Goal: Task Accomplishment & Management: Use online tool/utility

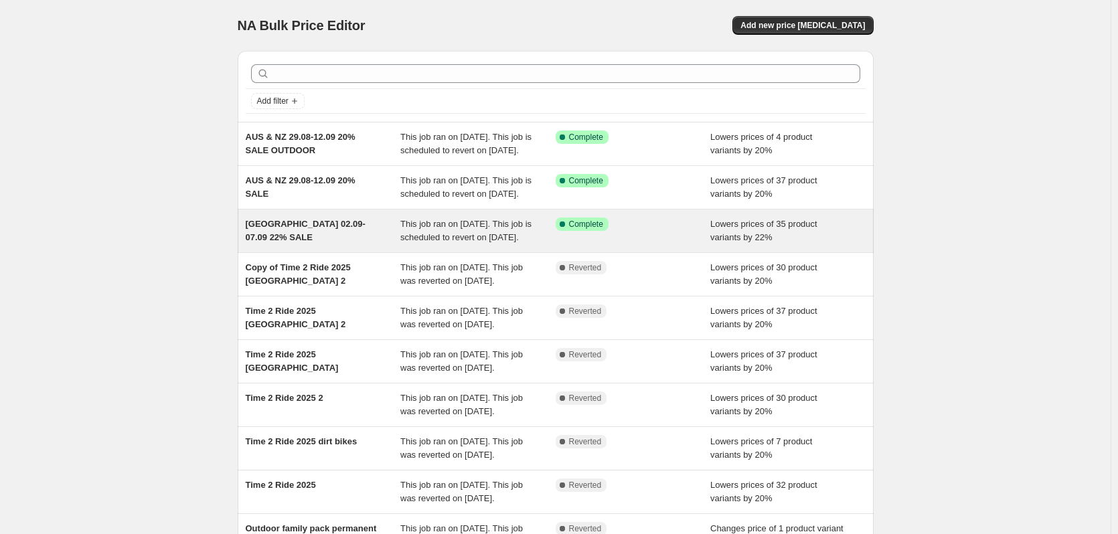
click at [320, 244] on div "North America 02.09-07.09 22% SALE" at bounding box center [323, 231] width 155 height 27
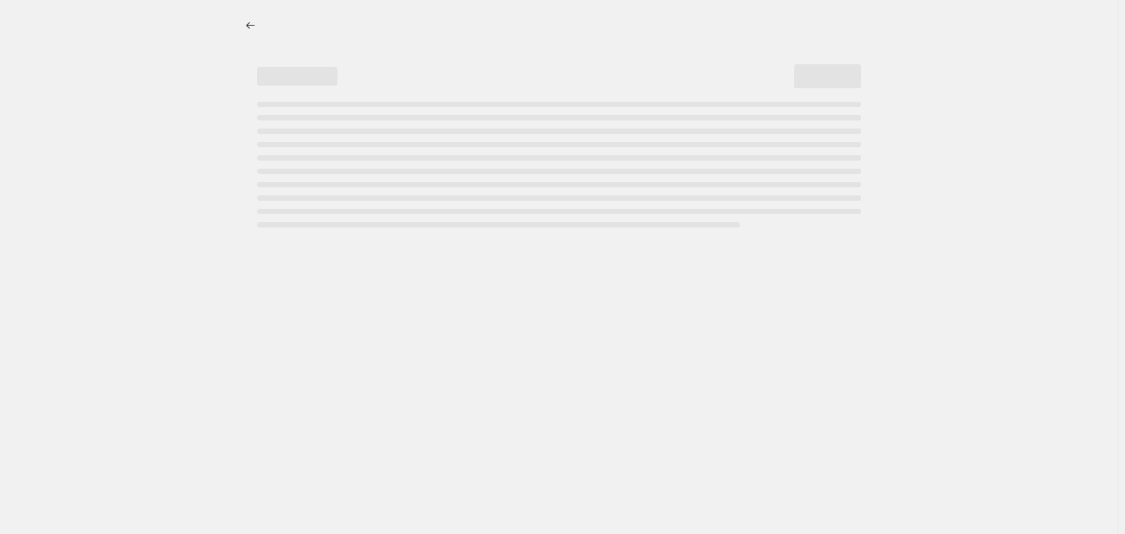
select select "percentage"
select select "collection"
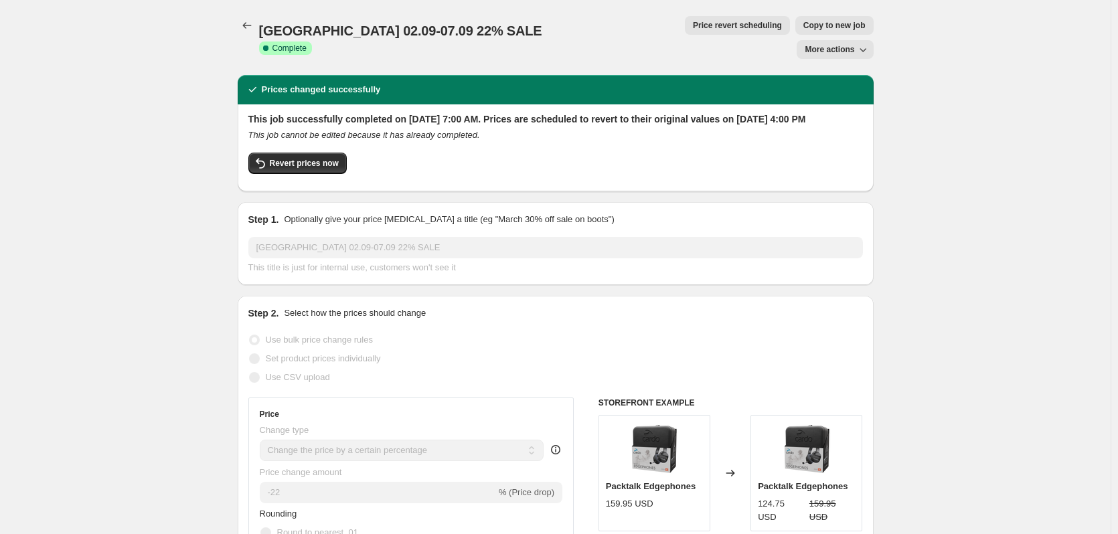
drag, startPoint x: 183, startPoint y: 404, endPoint x: 372, endPoint y: 186, distance: 288.1
